Goal: Information Seeking & Learning: Find specific fact

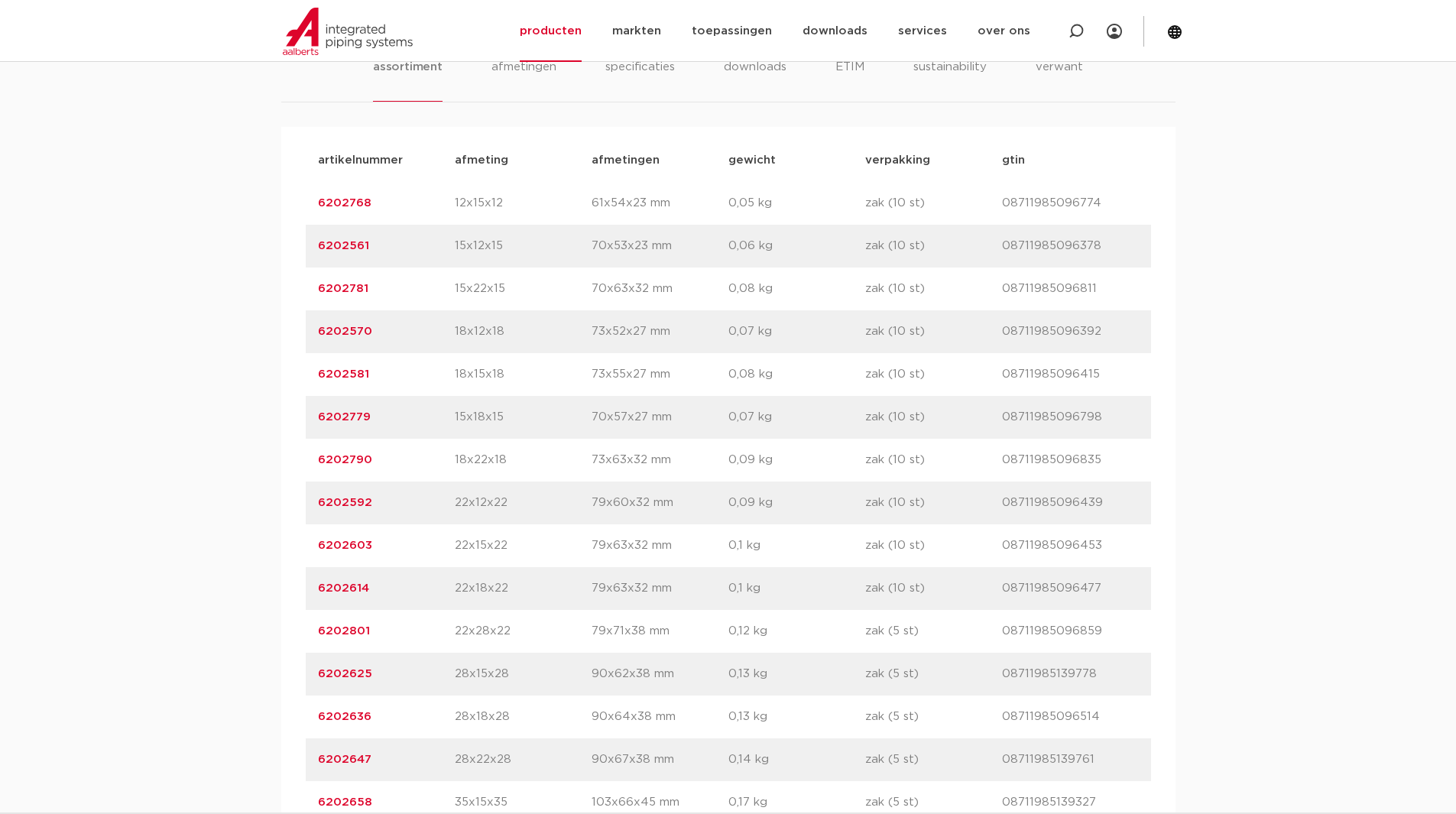
click at [405, 674] on p "6202625" at bounding box center [386, 673] width 137 height 19
drag, startPoint x: 347, startPoint y: 682, endPoint x: 318, endPoint y: 685, distance: 29.2
click at [318, 685] on div "artikelnummer 6202625 afmeting 28x15x28 [GEOGRAPHIC_DATA] 90x62x38 mm gewicht 0…" at bounding box center [728, 673] width 845 height 43
copy link "6202625"
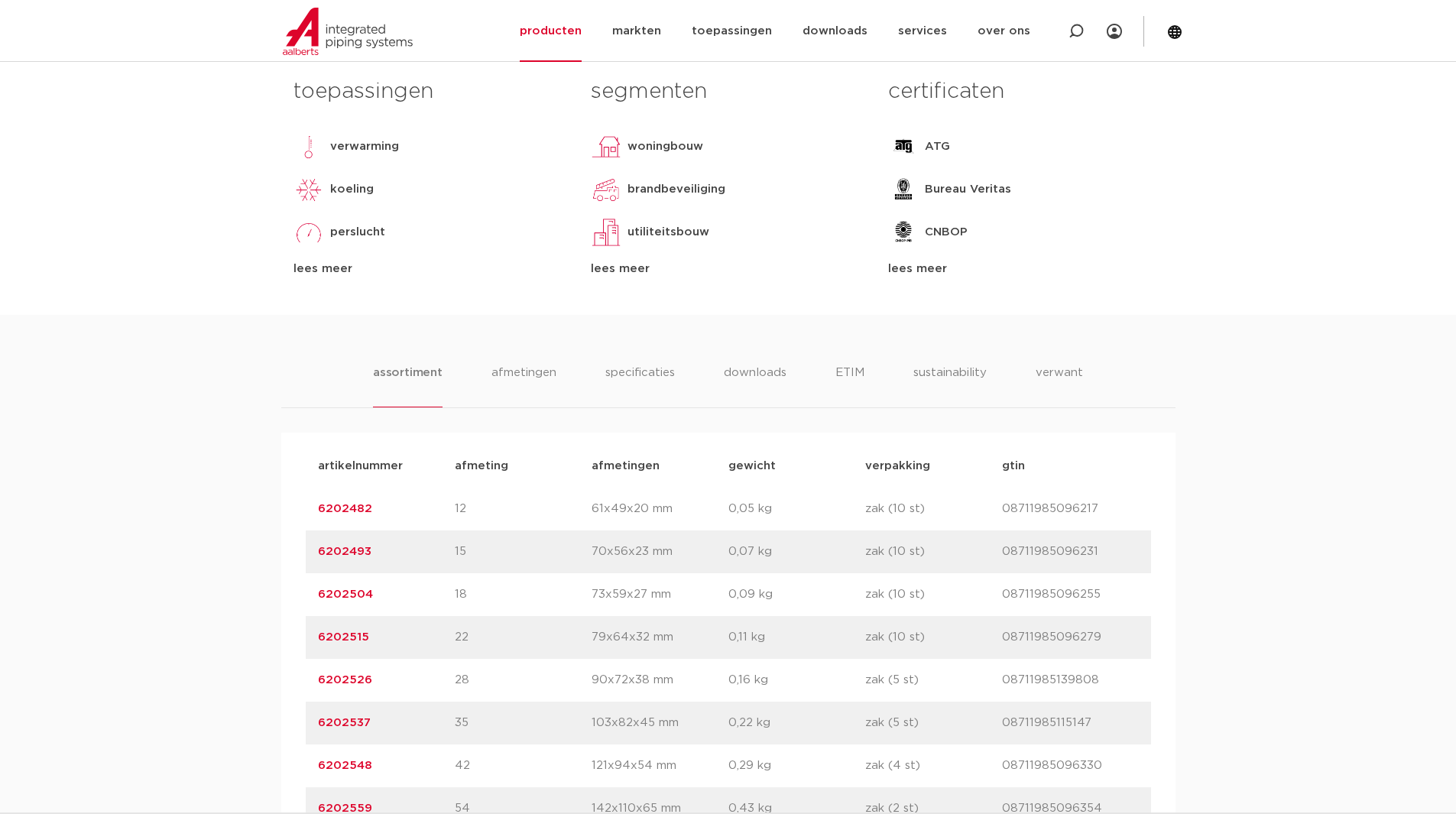
drag, startPoint x: 242, startPoint y: 540, endPoint x: 246, endPoint y: 489, distance: 51.2
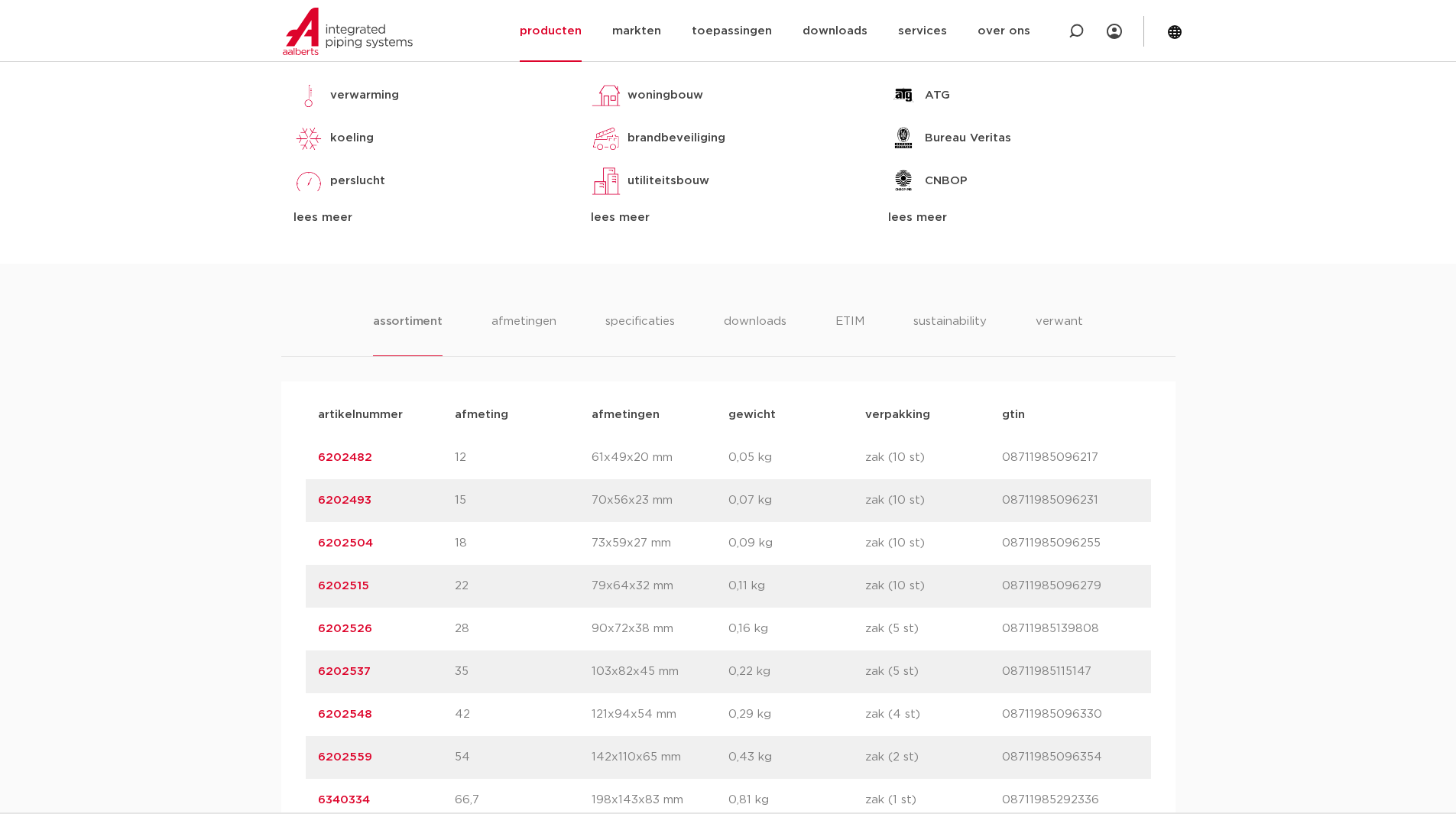
scroll to position [764, 0]
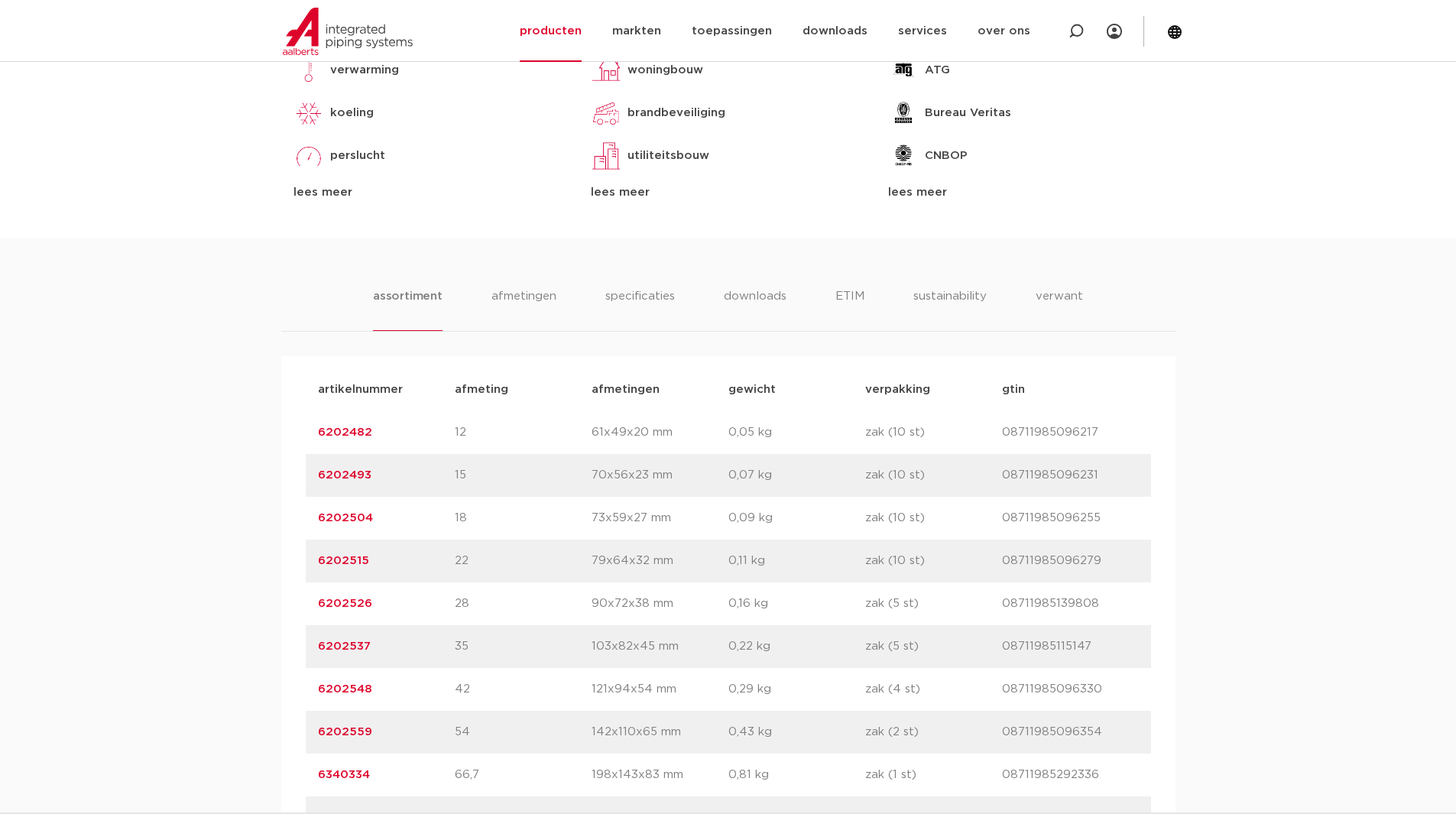
drag, startPoint x: 373, startPoint y: 601, endPoint x: 319, endPoint y: 606, distance: 54.2
click at [319, 606] on p "6202526" at bounding box center [386, 603] width 137 height 19
copy link "6202526"
click at [230, 571] on div "assortiment [GEOGRAPHIC_DATA] specificaties downloads ETIM sustainability verwa…" at bounding box center [728, 587] width 1456 height 699
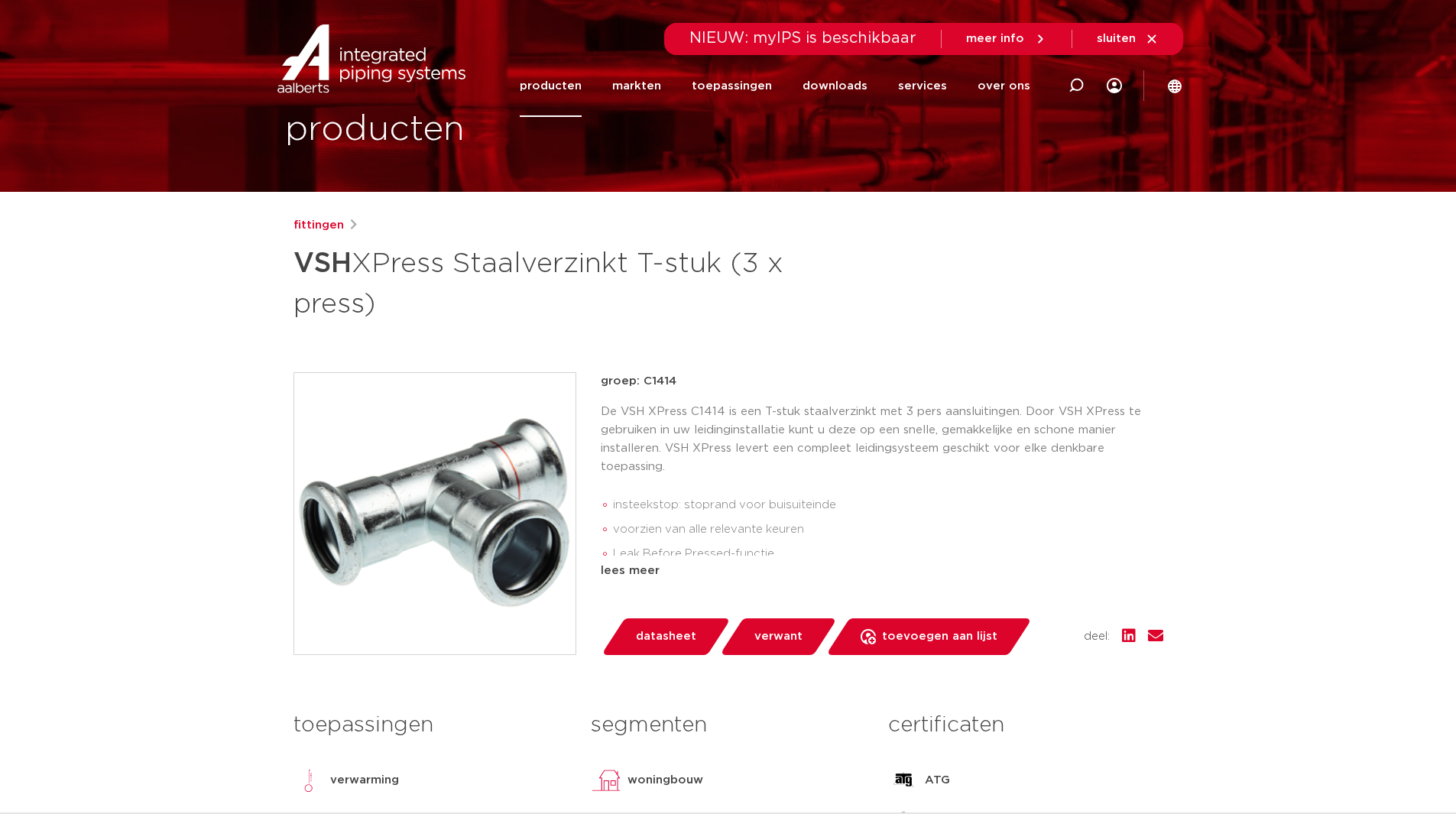
scroll to position [0, 0]
